Goal: Browse casually

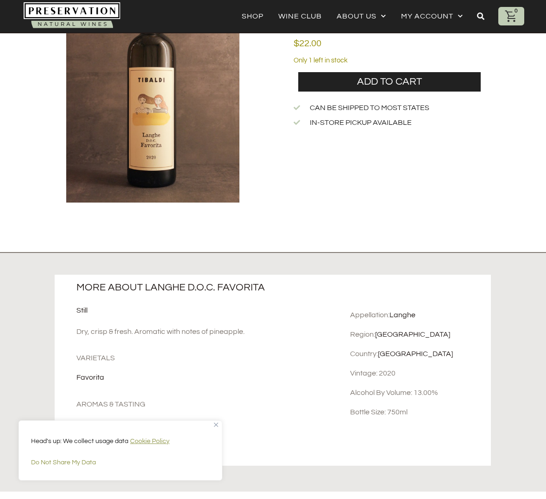
scroll to position [145, 0]
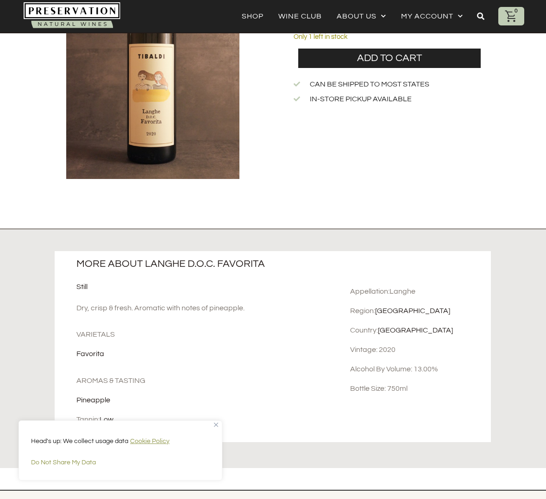
click at [405, 292] on link "Langhe" at bounding box center [402, 291] width 26 height 7
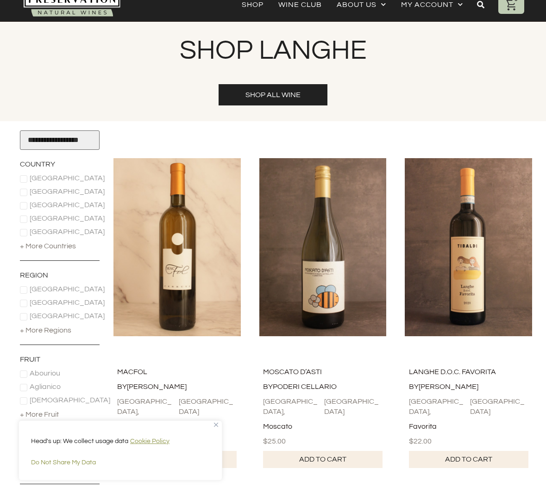
scroll to position [15, 0]
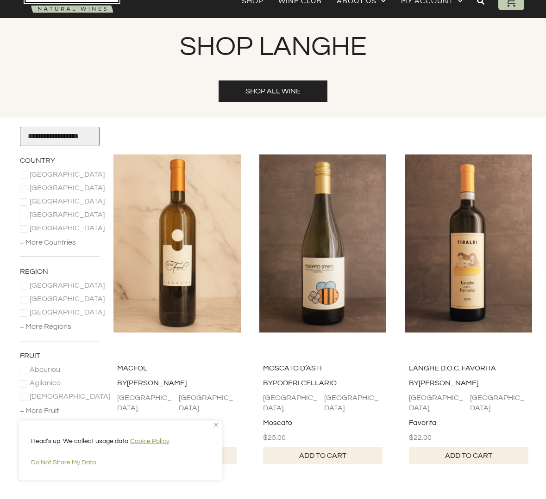
click at [81, 10] on img at bounding box center [72, 1] width 97 height 28
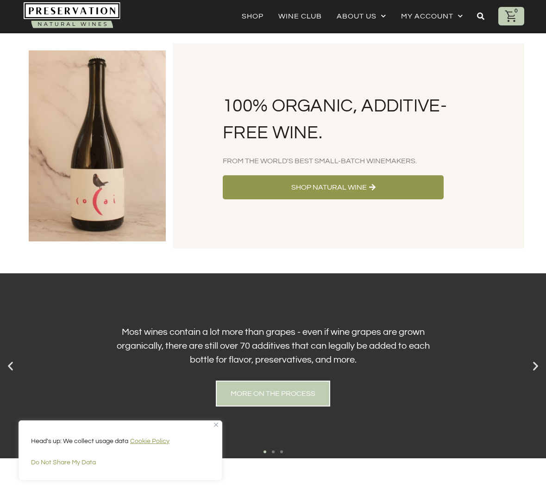
click at [302, 392] on div "More on the process" at bounding box center [273, 394] width 114 height 26
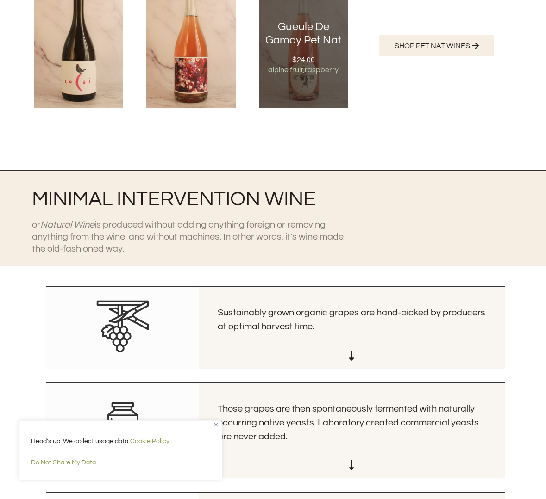
scroll to position [1368, 0]
